Goal: Information Seeking & Learning: Learn about a topic

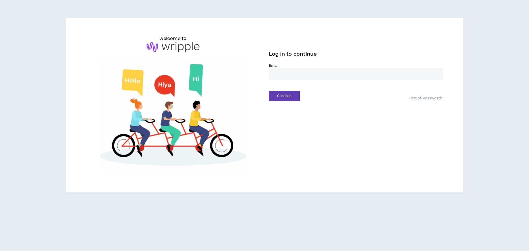
click at [320, 77] on input "email" at bounding box center [356, 74] width 174 height 12
type input "**********"
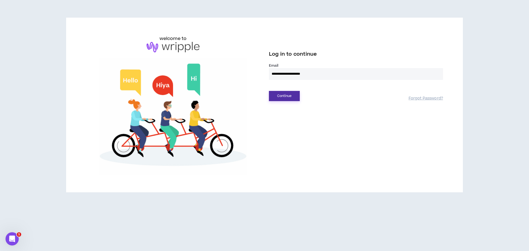
click at [279, 100] on button "Continue" at bounding box center [284, 96] width 31 height 10
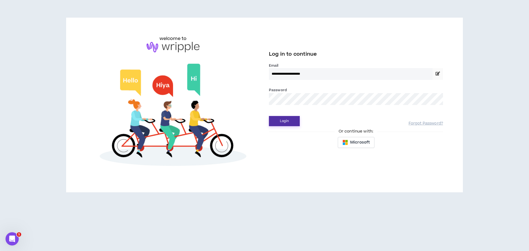
click at [285, 121] on button "Login" at bounding box center [284, 121] width 31 height 10
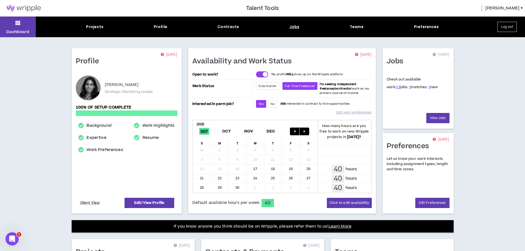
click at [298, 27] on div "Jobs" at bounding box center [295, 27] width 10 height 6
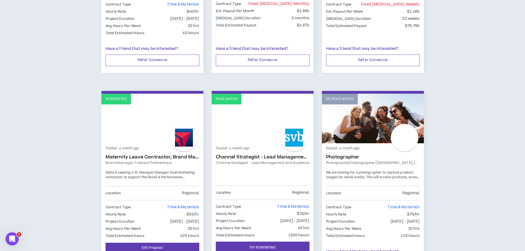
scroll to position [414, 0]
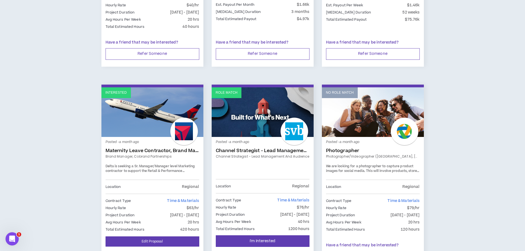
click at [175, 156] on link "Brand Manager, Cobrand Partnerships" at bounding box center [153, 156] width 94 height 5
